Goal: Information Seeking & Learning: Learn about a topic

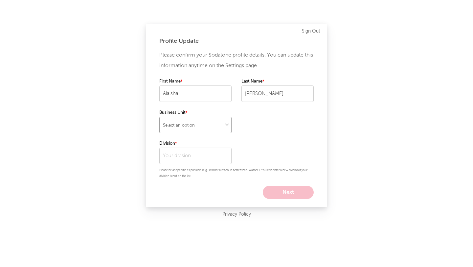
click at [202, 125] on select "Select an option" at bounding box center [195, 125] width 72 height 16
select select "other"
click at [159, 117] on select "Select an option" at bounding box center [195, 125] width 72 height 16
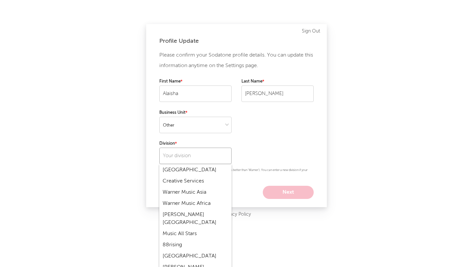
click at [196, 154] on input "text" at bounding box center [195, 155] width 72 height 16
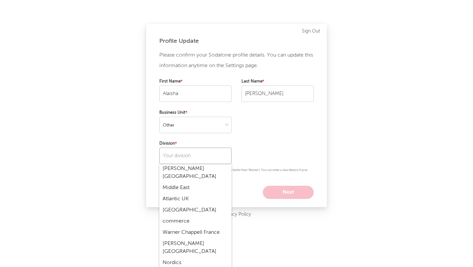
scroll to position [843, 0]
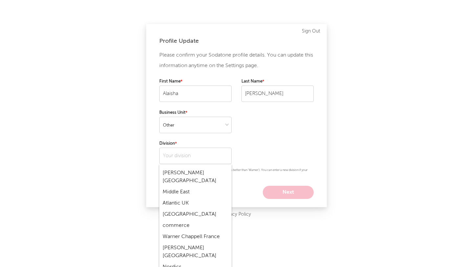
type input "300 Entertainment"
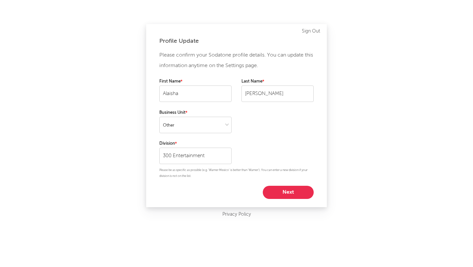
click at [294, 193] on button "Next" at bounding box center [288, 192] width 51 height 13
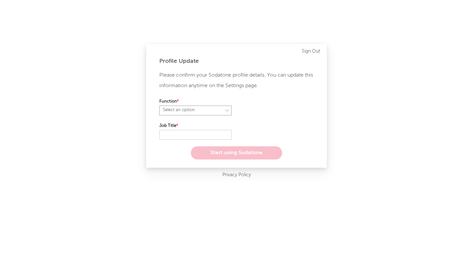
click at [215, 108] on select "Select an option" at bounding box center [195, 110] width 72 height 10
select select "marketing"
click at [159, 105] on select "Select an option" at bounding box center [195, 110] width 72 height 10
click at [203, 134] on input "text" at bounding box center [195, 135] width 72 height 10
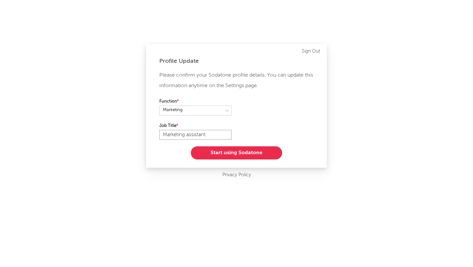
type input "Marketing assistant"
click at [233, 152] on button "Start using Sodatone" at bounding box center [236, 152] width 91 height 13
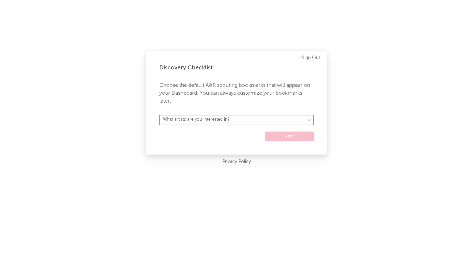
click at [252, 122] on select "What artists are you interested in? [GEOGRAPHIC_DATA] [GEOGRAPHIC_DATA] General…" at bounding box center [236, 120] width 154 height 10
select select "16"
click at [159, 115] on select "What artists are you interested in? [GEOGRAPHIC_DATA] [GEOGRAPHIC_DATA] General…" at bounding box center [236, 120] width 154 height 10
click at [292, 134] on button "Next" at bounding box center [289, 136] width 49 height 10
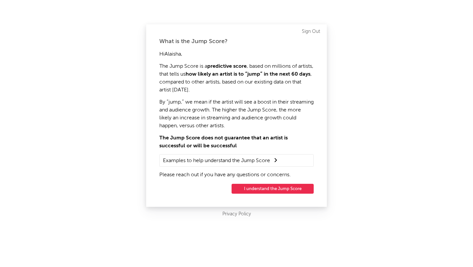
click at [263, 188] on button "I understand the Jump Score" at bounding box center [273, 189] width 82 height 10
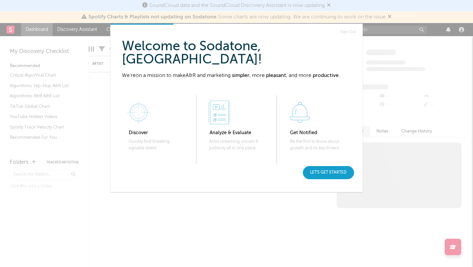
click at [336, 169] on div "Let's get started" at bounding box center [328, 172] width 51 height 13
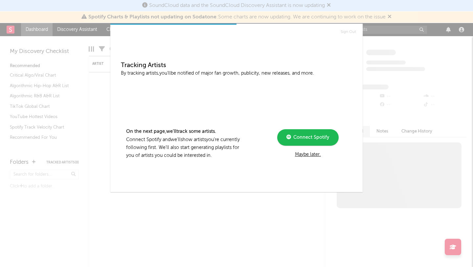
click at [317, 152] on div "Maybe later." at bounding box center [308, 154] width 88 height 8
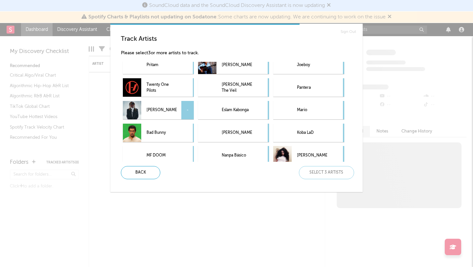
scroll to position [7, 0]
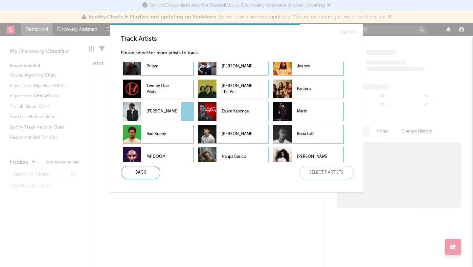
click at [173, 109] on p "[PERSON_NAME]" at bounding box center [161, 111] width 30 height 15
click at [170, 76] on div "Pritam [PERSON_NAME] Joeboy Twenty One Pilots [PERSON_NAME] The Veil Pantera [P…" at bounding box center [239, 112] width 236 height 100
click at [163, 89] on p "Twenty One Pilots" at bounding box center [161, 88] width 30 height 15
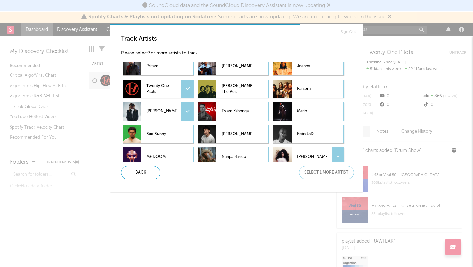
click at [310, 154] on p "[PERSON_NAME]" at bounding box center [312, 156] width 30 height 15
click at [322, 174] on div "Next" at bounding box center [326, 172] width 55 height 13
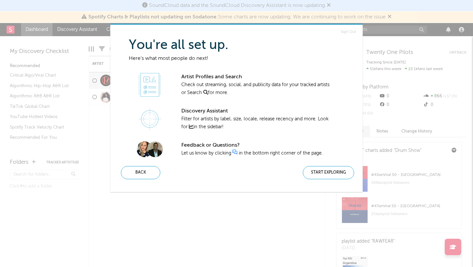
click at [322, 174] on div "Start Exploring" at bounding box center [328, 172] width 51 height 13
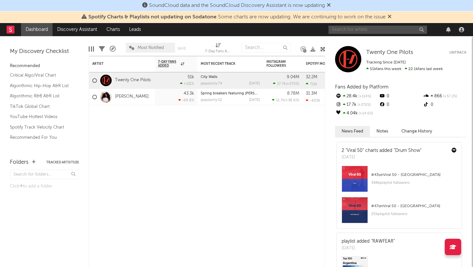
click at [364, 30] on input "text" at bounding box center [377, 30] width 99 height 8
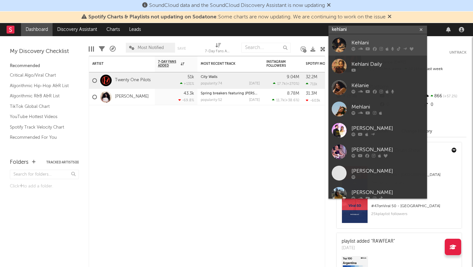
type input "kehlani"
click at [346, 47] on div at bounding box center [339, 44] width 15 height 15
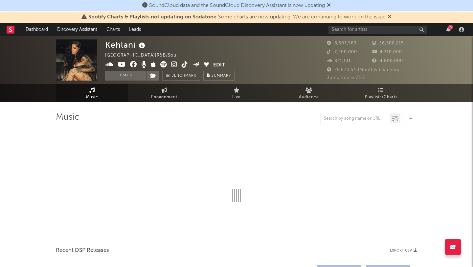
select select "6m"
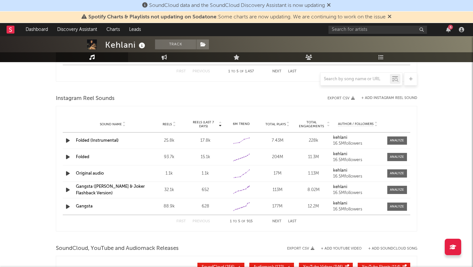
scroll to position [578, 0]
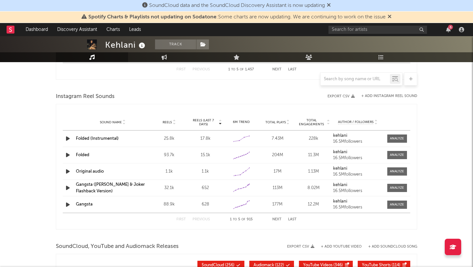
click at [174, 124] on icon at bounding box center [173, 123] width 3 height 3
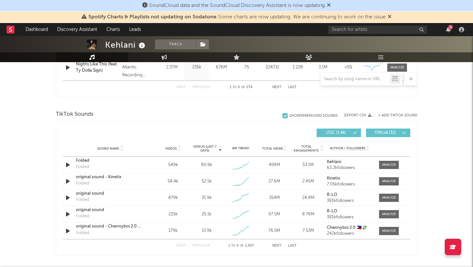
scroll to position [401, 0]
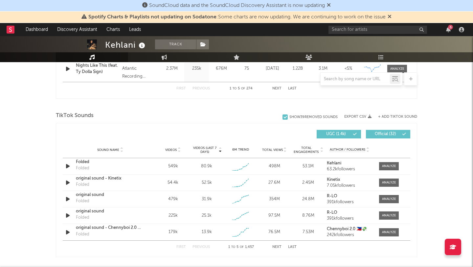
click at [179, 151] on icon at bounding box center [178, 151] width 3 height 3
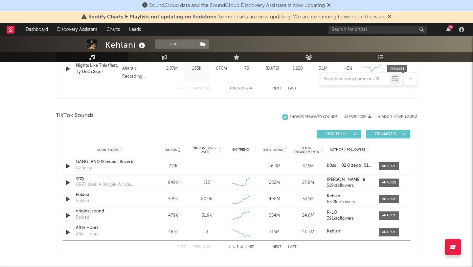
click at [179, 149] on icon at bounding box center [178, 148] width 3 height 3
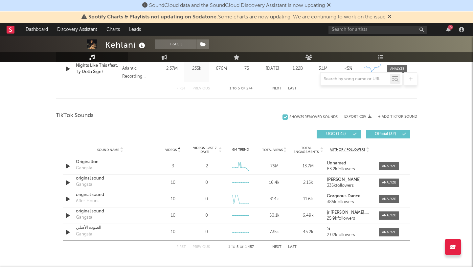
click at [178, 150] on icon at bounding box center [178, 151] width 3 height 3
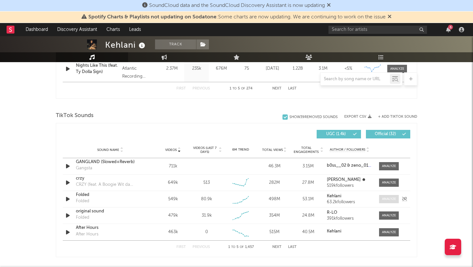
click at [392, 195] on span at bounding box center [389, 199] width 20 height 8
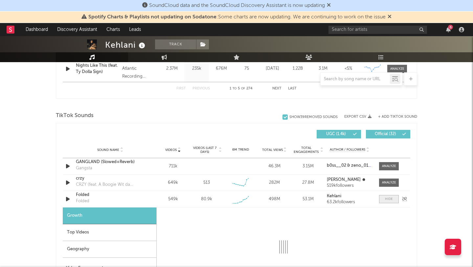
select select "1w"
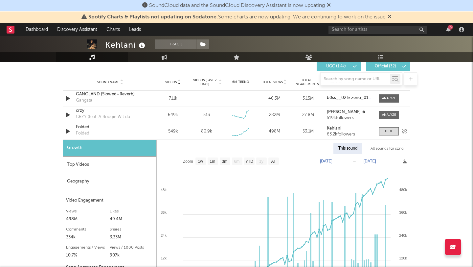
scroll to position [468, 0]
